Goal: Task Accomplishment & Management: Manage account settings

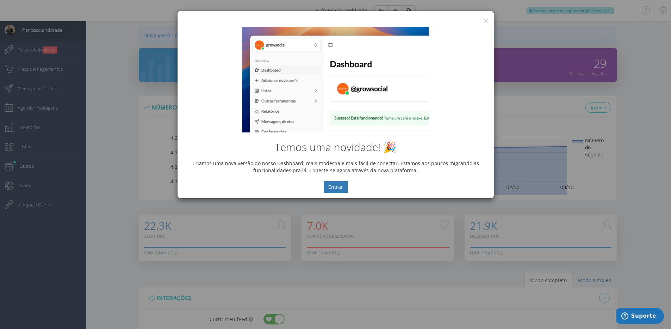
drag, startPoint x: 618, startPoint y: 40, endPoint x: 594, endPoint y: 37, distance: 23.8
click at [619, 39] on div "× IG Grow Social Temos uma novidade! 🎉 Criamos uma nova versão do nosso Dashboa…" at bounding box center [335, 164] width 671 height 329
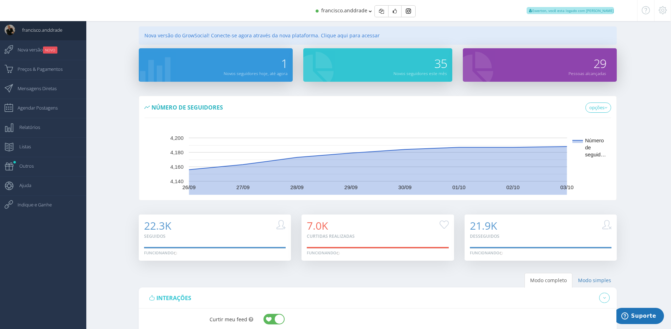
click at [661, 10] on icon at bounding box center [663, 10] width 8 height 5
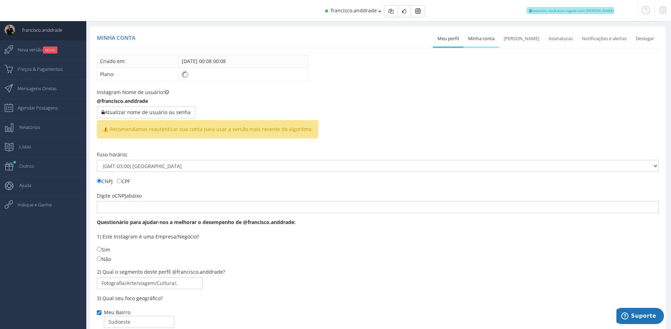
click at [496, 35] on link "Minha conta" at bounding box center [482, 38] width 36 height 15
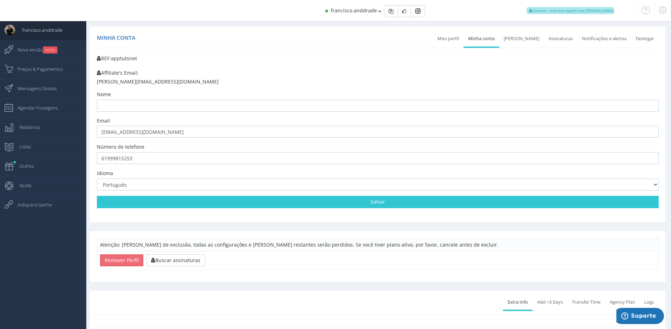
drag, startPoint x: 556, startPoint y: 299, endPoint x: 525, endPoint y: 290, distance: 32.3
click at [556, 299] on link "Add +3 Days" at bounding box center [550, 301] width 35 height 15
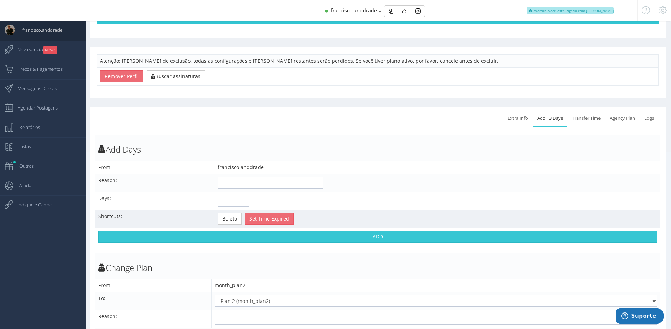
scroll to position [198, 0]
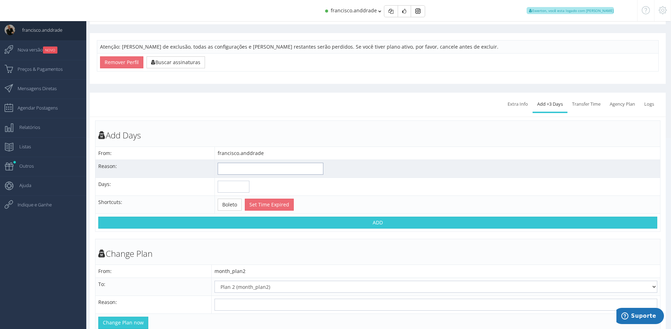
click at [255, 168] on input "text" at bounding box center [271, 169] width 106 height 12
type input "Cancelamento"
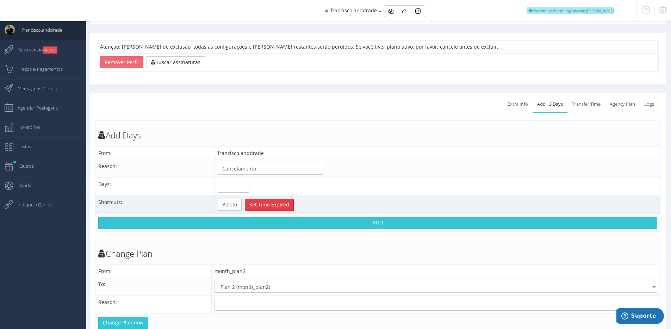
click at [264, 204] on button "Set Time Expired" at bounding box center [269, 205] width 49 height 12
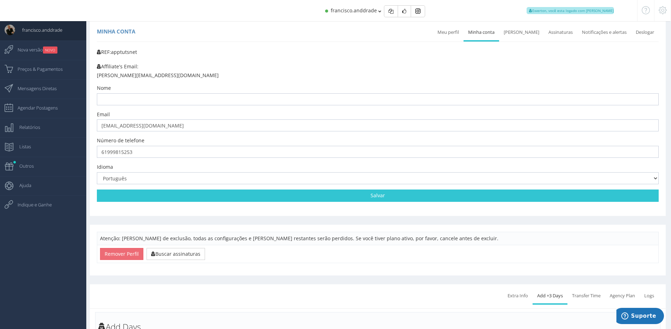
scroll to position [0, 0]
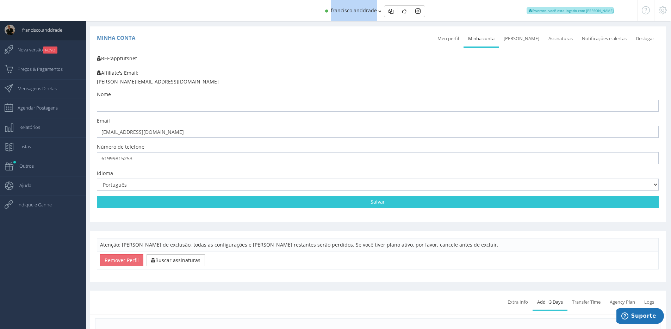
drag, startPoint x: 375, startPoint y: 13, endPoint x: 331, endPoint y: 14, distance: 44.0
click at [331, 15] on div "francisco.anddrade Ewerton, você esta logado com Suporte" at bounding box center [335, 10] width 603 height 21
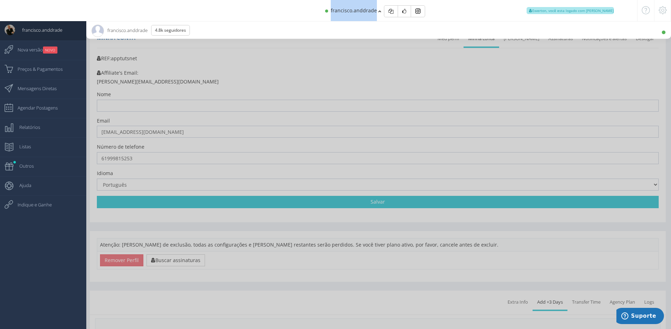
copy span "francisco.anddrade"
click at [138, 232] on div at bounding box center [335, 164] width 671 height 329
click at [126, 254] on div at bounding box center [335, 164] width 671 height 329
click at [388, 72] on div at bounding box center [335, 164] width 671 height 329
click at [254, 42] on div at bounding box center [335, 164] width 671 height 329
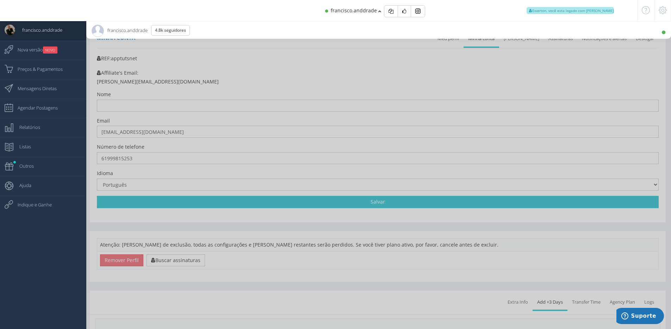
click at [267, 11] on div "francisco.anddrade Ewerton, você esta logado com Suporte" at bounding box center [335, 10] width 603 height 21
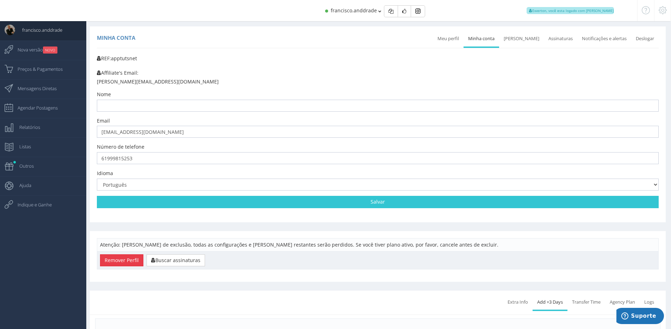
click at [129, 263] on button "Remover Perfil" at bounding box center [121, 260] width 43 height 12
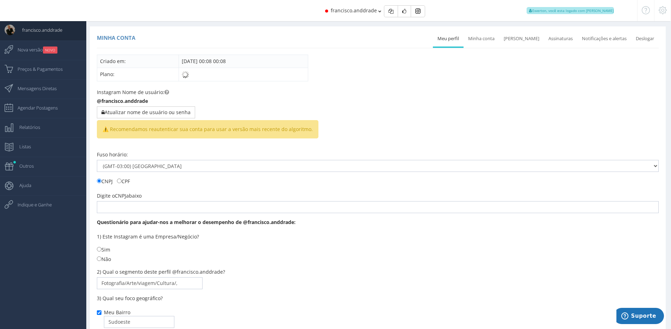
click at [660, 15] on div at bounding box center [662, 10] width 17 height 21
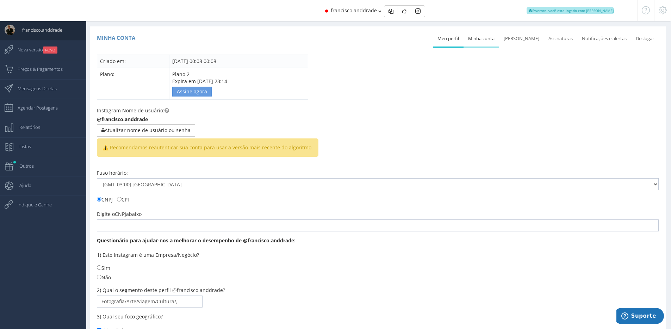
click at [485, 35] on link "Minha conta" at bounding box center [482, 38] width 36 height 15
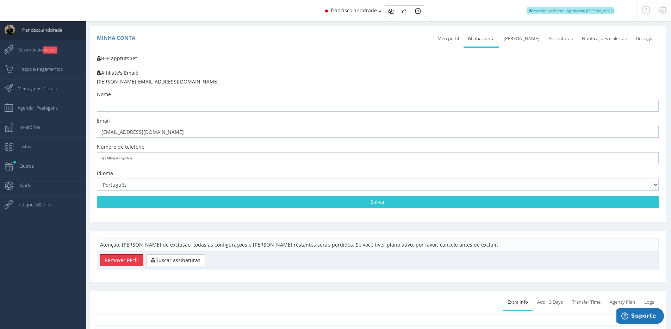
click at [117, 261] on button "Remover Perfil" at bounding box center [121, 260] width 43 height 12
